Goal: Task Accomplishment & Management: Use online tool/utility

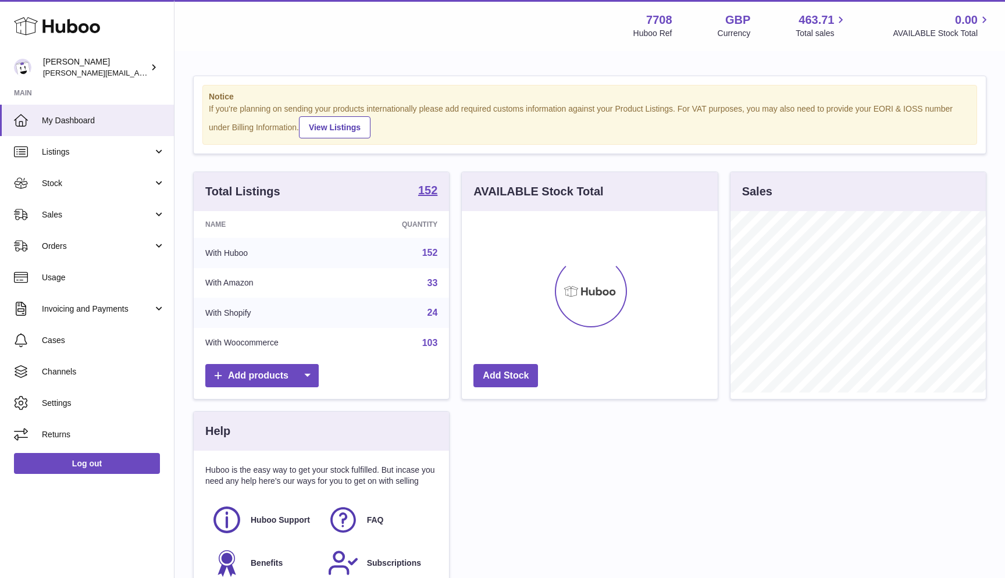
scroll to position [181, 256]
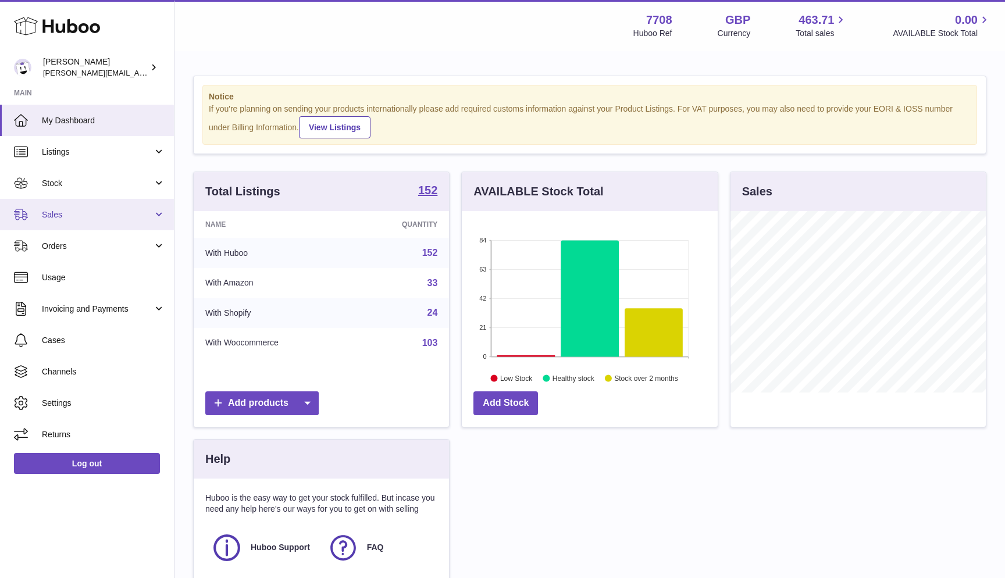
click at [48, 211] on span "Sales" at bounding box center [97, 214] width 111 height 11
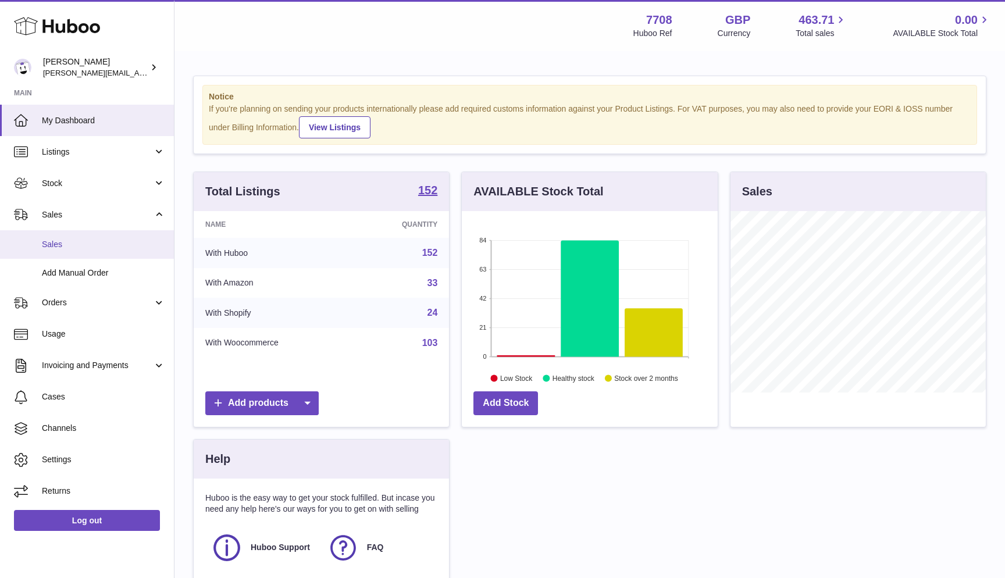
click at [47, 249] on link "Sales" at bounding box center [87, 244] width 174 height 28
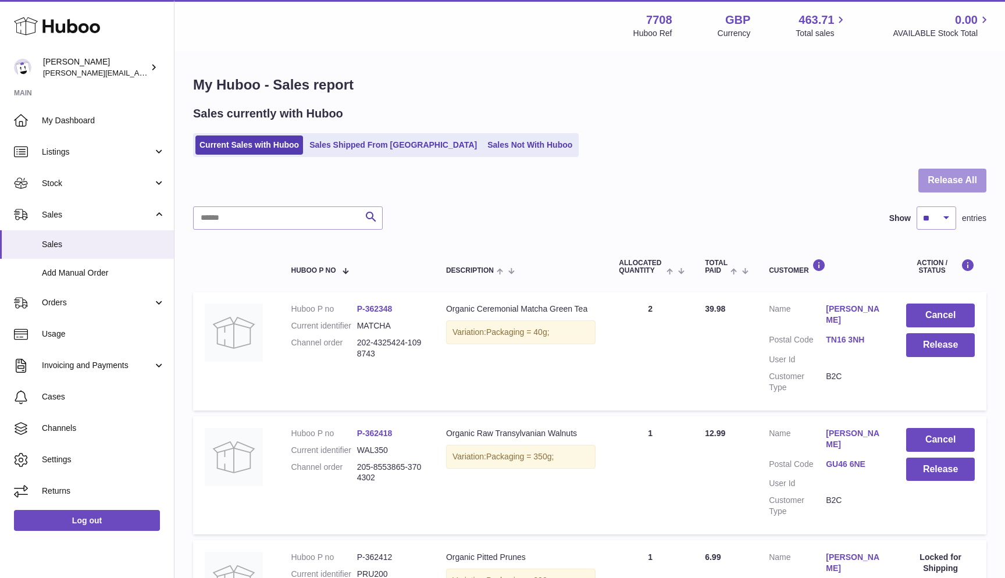
click at [956, 182] on button "Release All" at bounding box center [952, 181] width 68 height 24
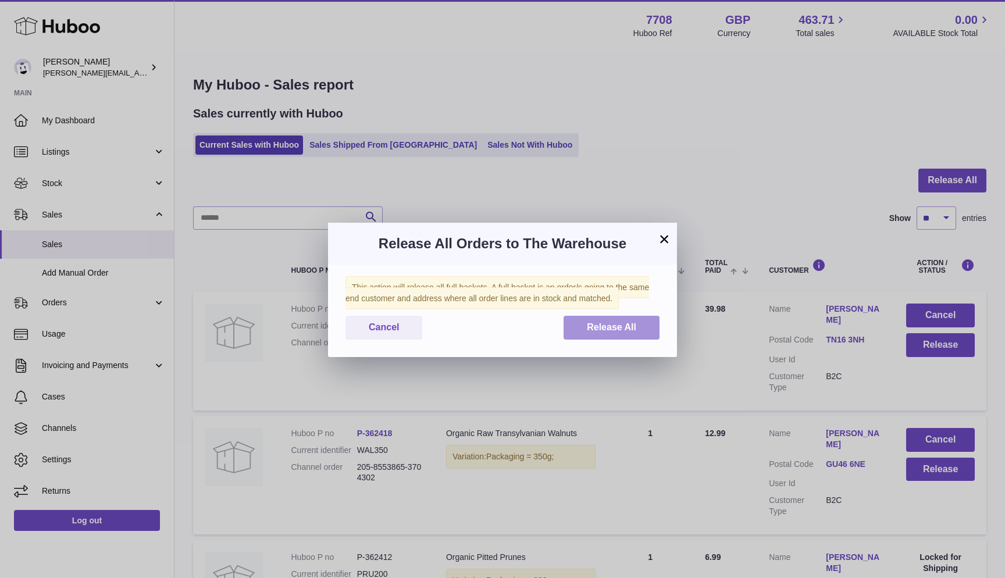
click at [614, 317] on button "Release All" at bounding box center [611, 328] width 96 height 24
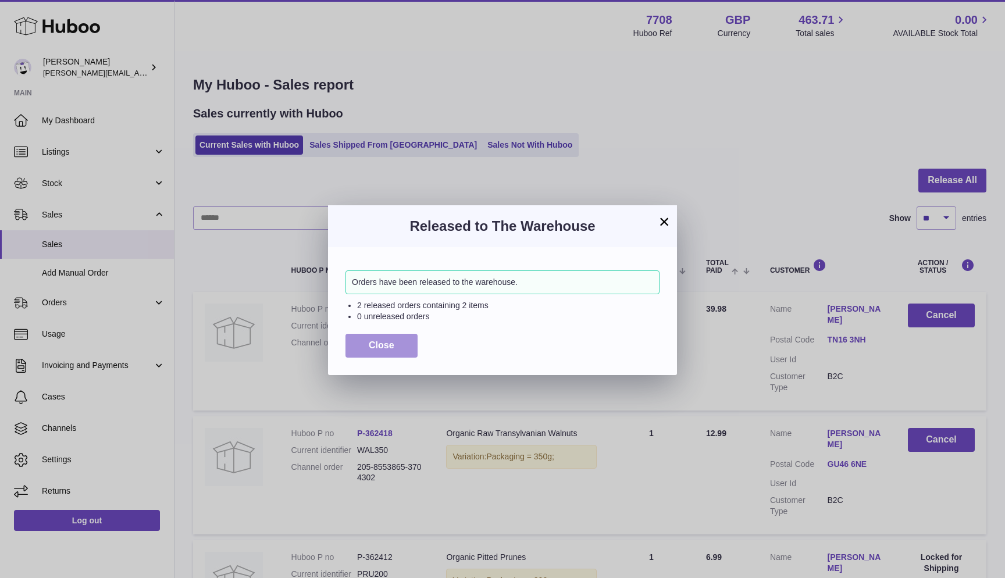
click at [370, 334] on button "Close" at bounding box center [381, 346] width 72 height 24
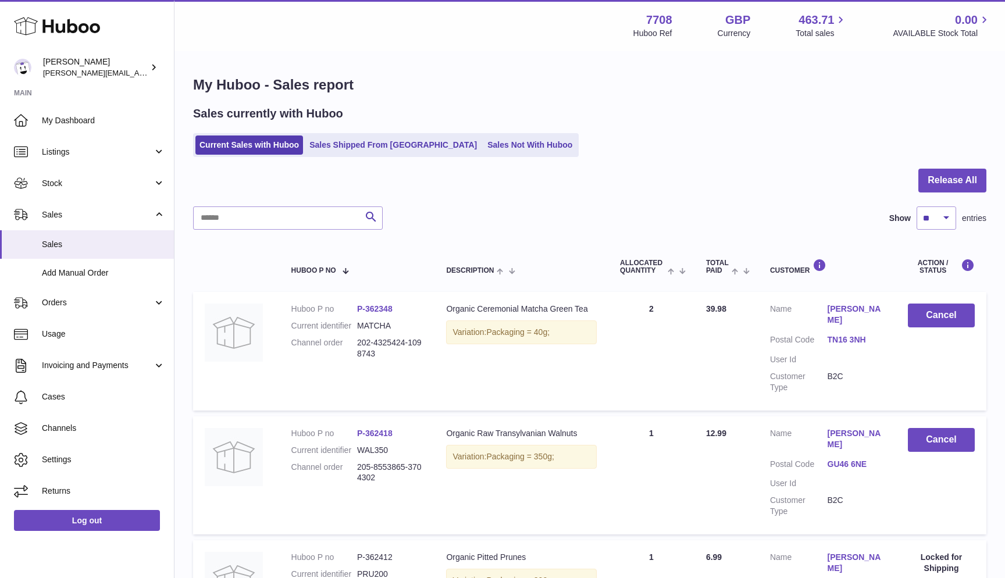
click at [449, 127] on div "Sales currently with Huboo Current Sales with Huboo Sales Shipped From Huboo Sa…" at bounding box center [589, 131] width 793 height 51
click at [483, 144] on link "Sales Not With Huboo" at bounding box center [529, 144] width 93 height 19
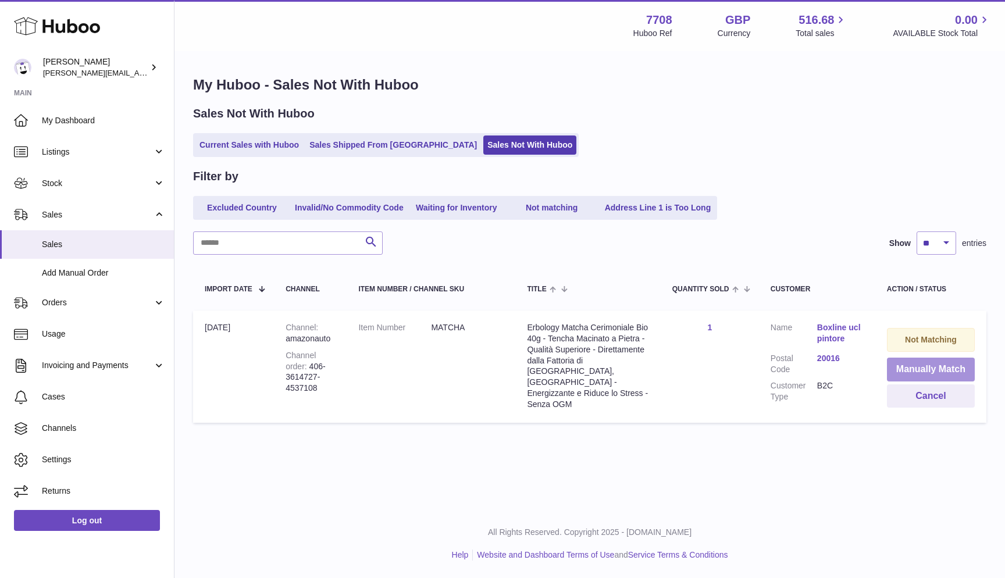
click at [907, 365] on button "Manually Match" at bounding box center [931, 370] width 88 height 24
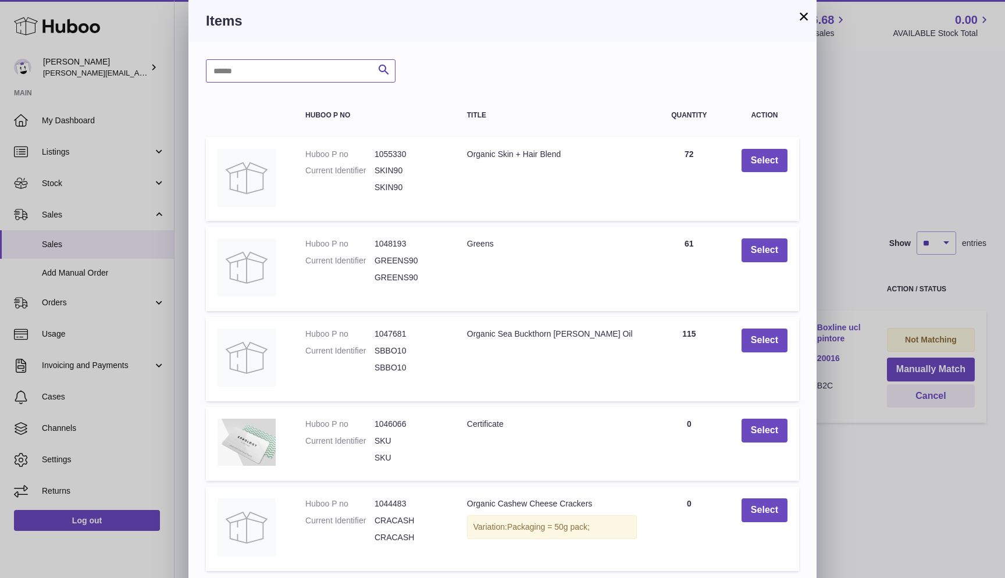
click at [338, 73] on input "text" at bounding box center [301, 70] width 190 height 23
type input "******"
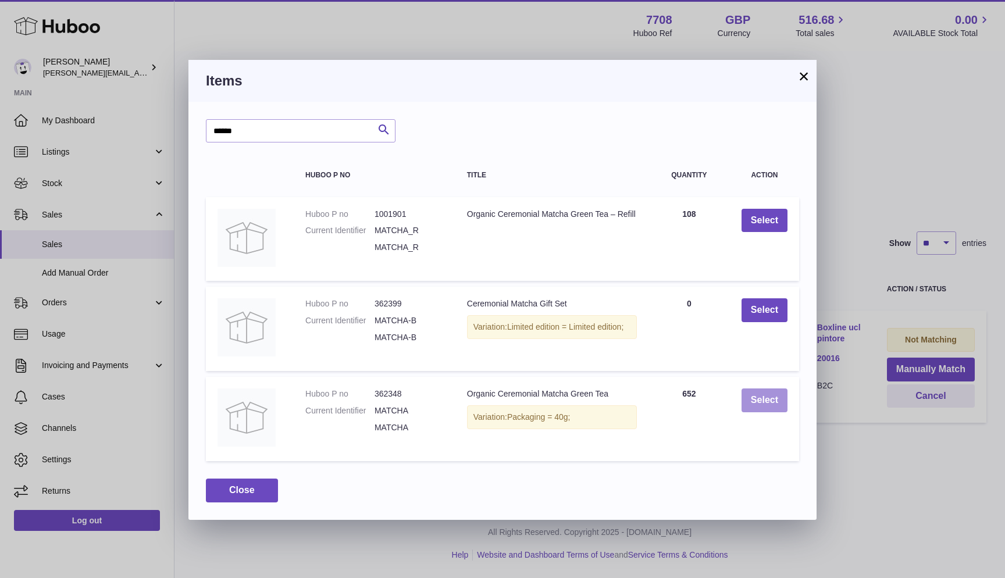
click at [762, 400] on button "Select" at bounding box center [764, 400] width 46 height 24
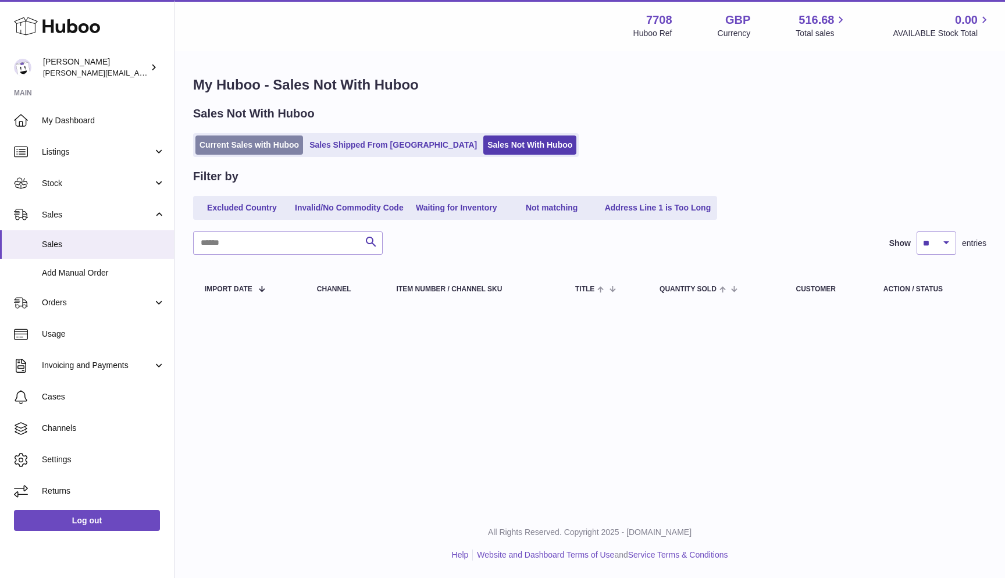
click at [283, 148] on link "Current Sales with Huboo" at bounding box center [249, 144] width 108 height 19
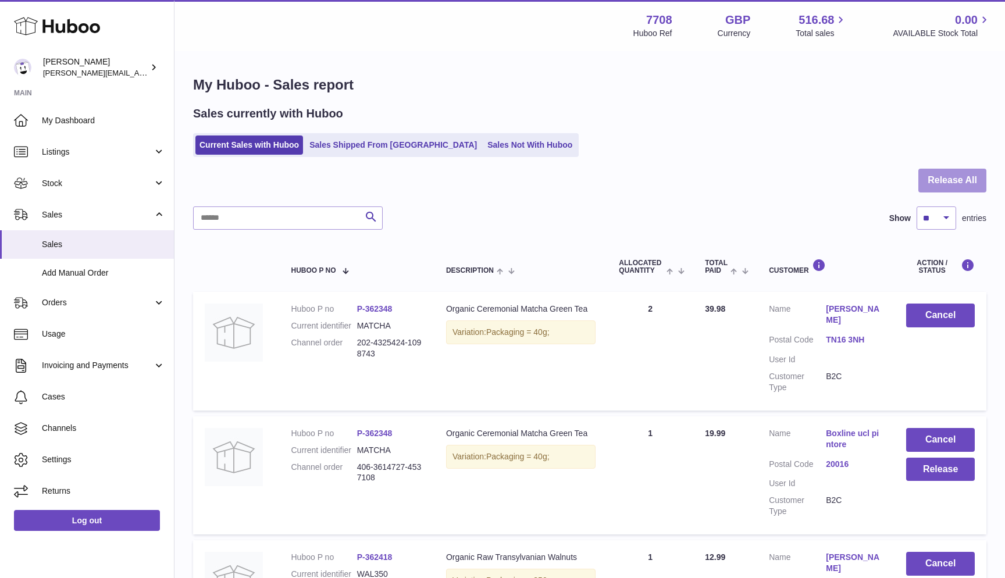
click at [951, 187] on button "Release All" at bounding box center [952, 181] width 68 height 24
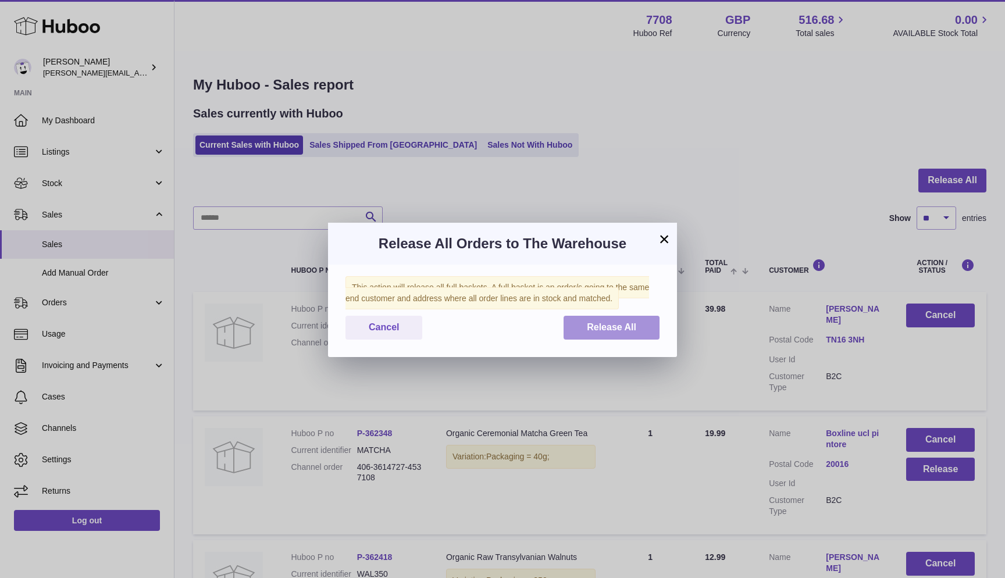
click at [593, 325] on span "Release All" at bounding box center [611, 327] width 49 height 10
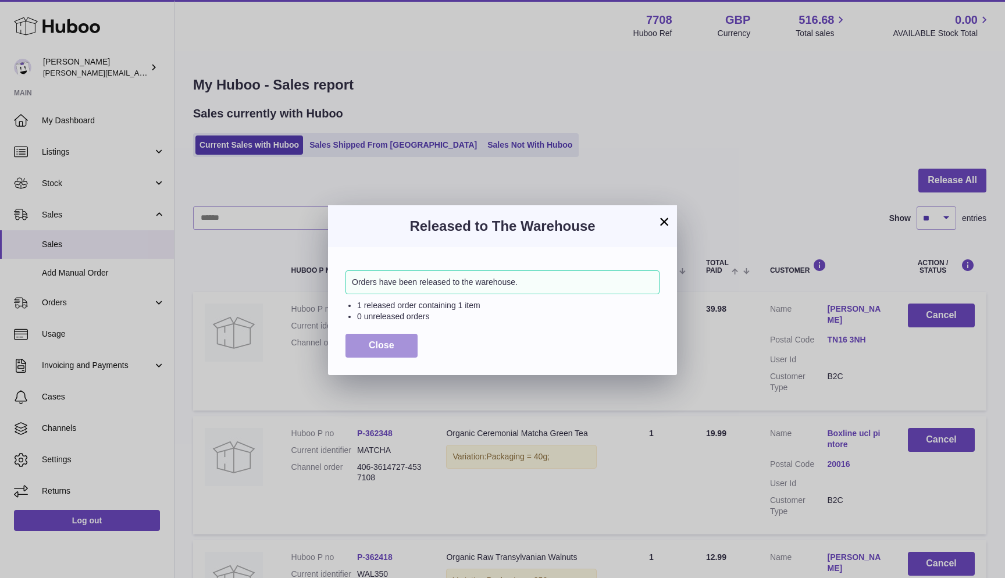
click at [357, 347] on button "Close" at bounding box center [381, 346] width 72 height 24
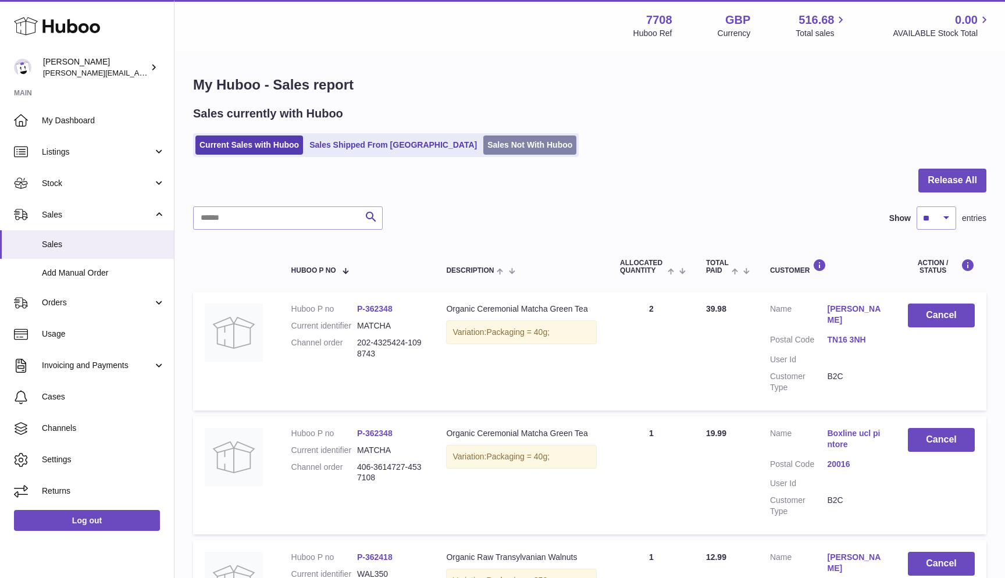
click at [483, 148] on link "Sales Not With Huboo" at bounding box center [529, 144] width 93 height 19
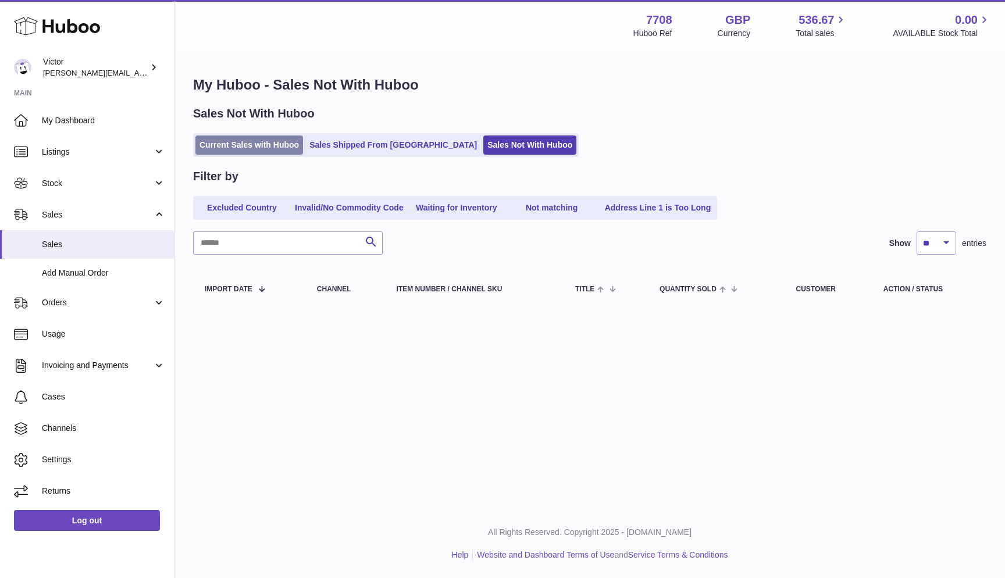
click at [220, 149] on link "Current Sales with Huboo" at bounding box center [249, 144] width 108 height 19
